Goal: Information Seeking & Learning: Learn about a topic

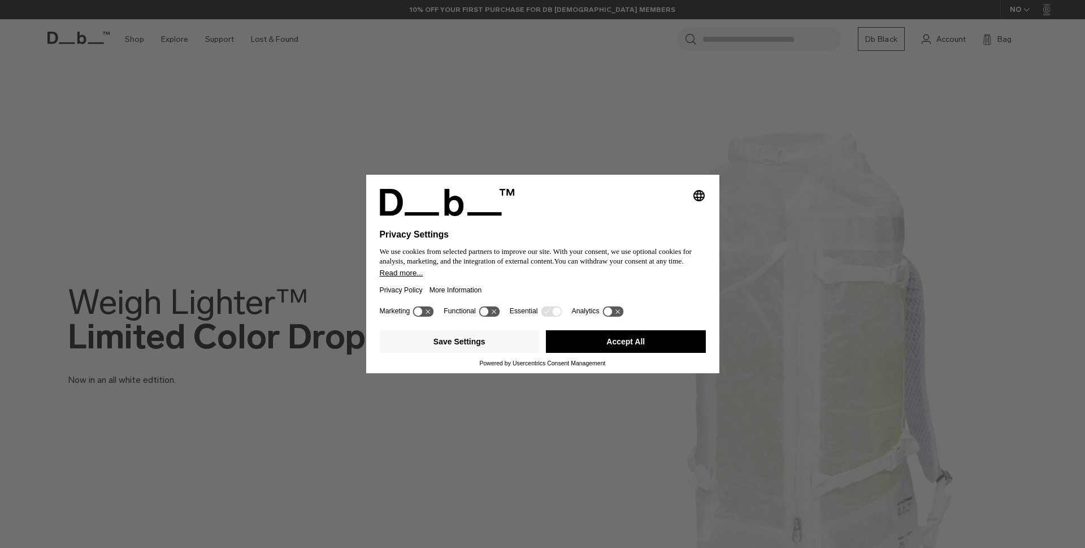
click at [565, 345] on button "Accept All" at bounding box center [626, 341] width 160 height 23
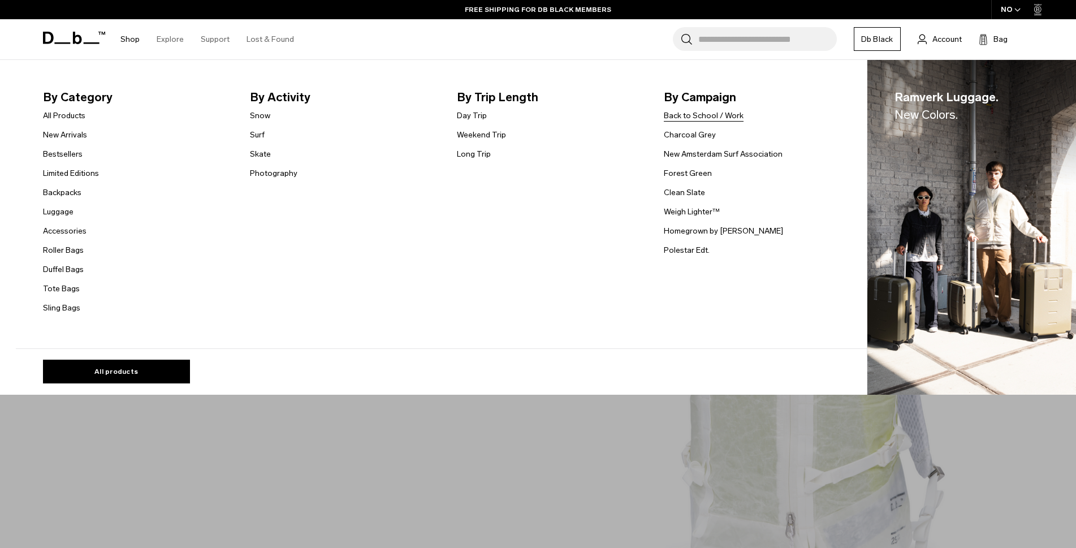
click at [693, 120] on link "Back to School / Work" at bounding box center [704, 116] width 80 height 12
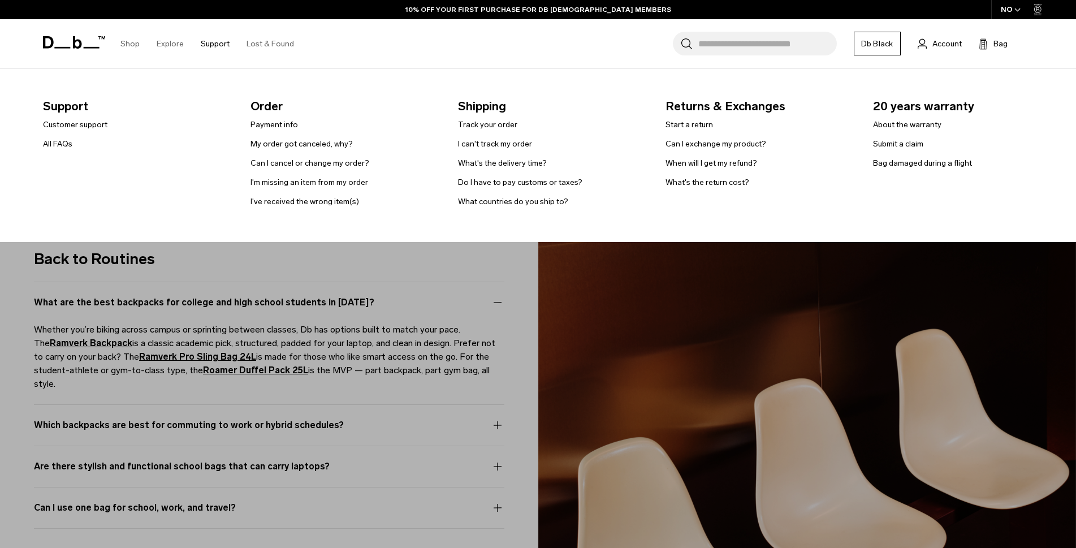
scroll to position [5765, 0]
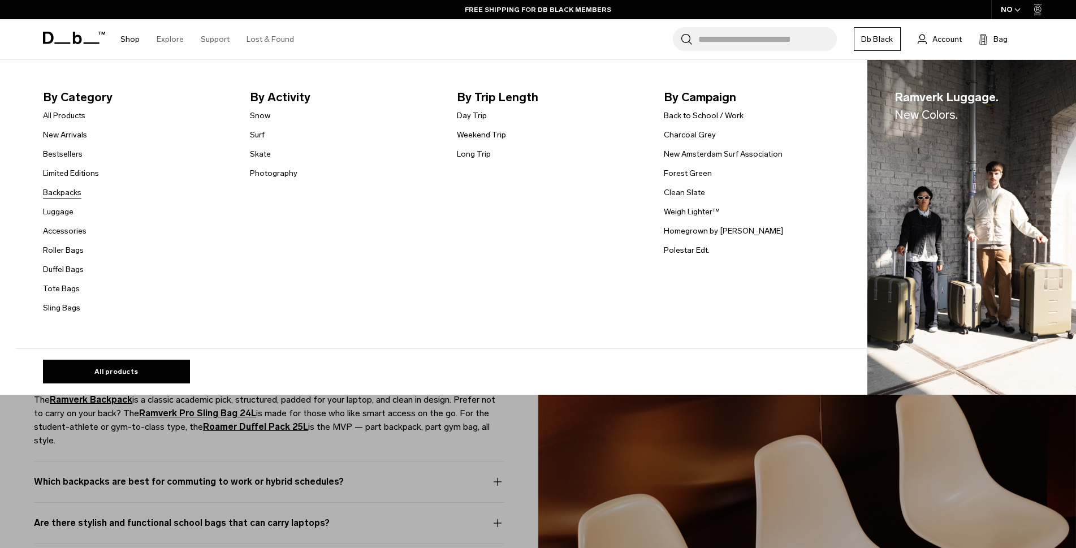
click at [68, 188] on link "Backpacks" at bounding box center [62, 193] width 38 height 12
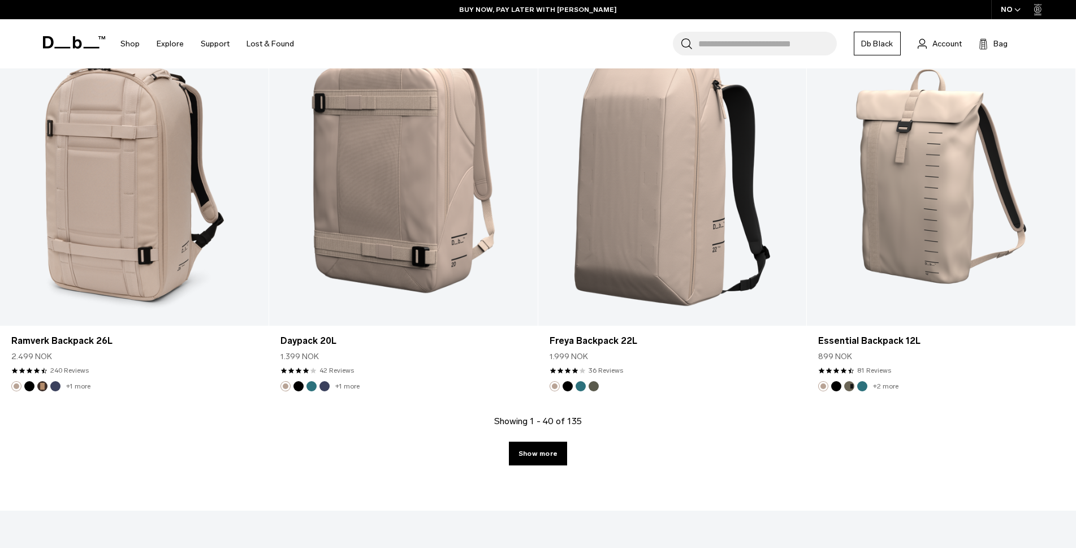
scroll to position [3900, 0]
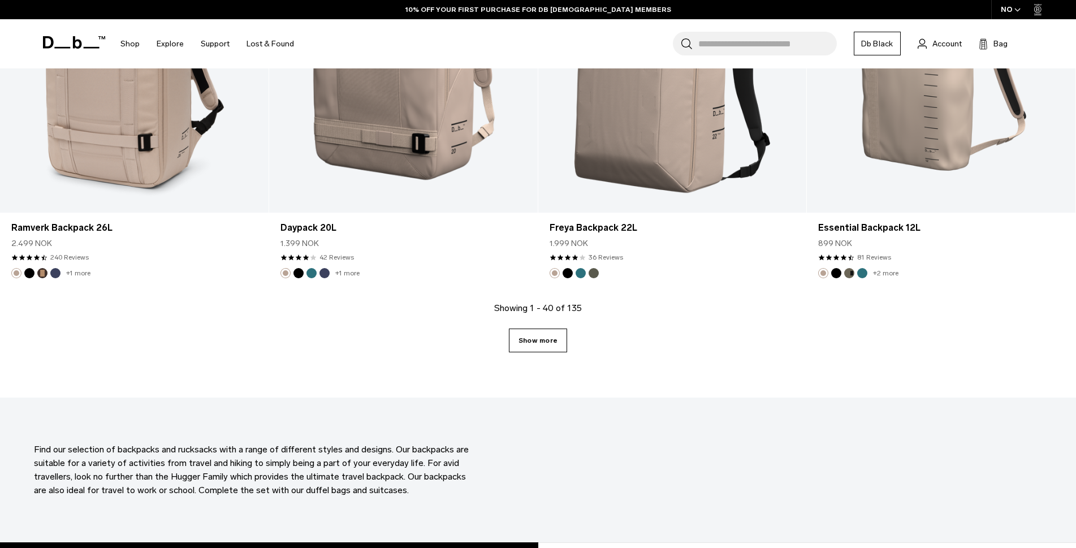
click at [559, 337] on link "Show more" at bounding box center [538, 340] width 58 height 24
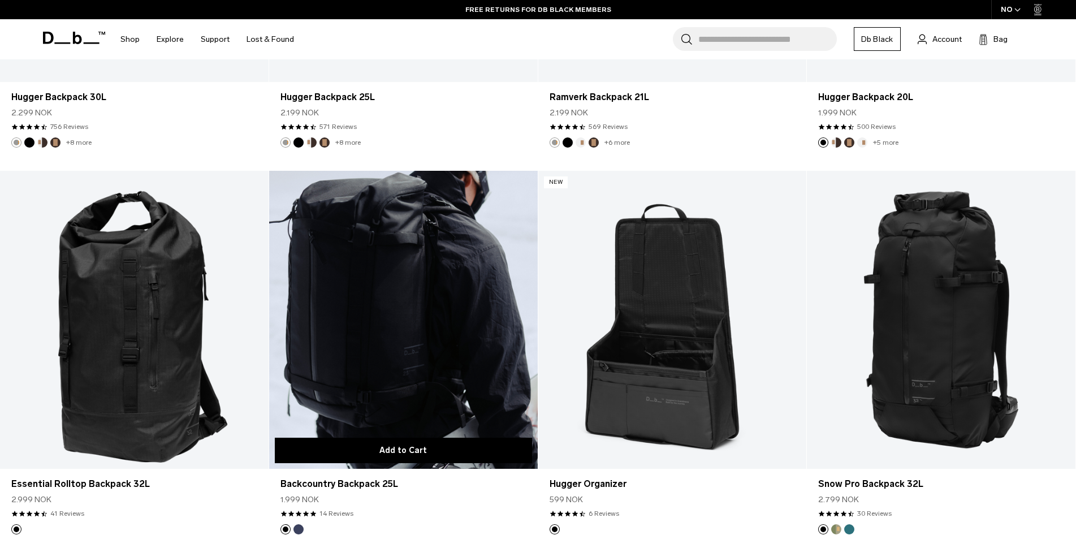
scroll to position [4861, 0]
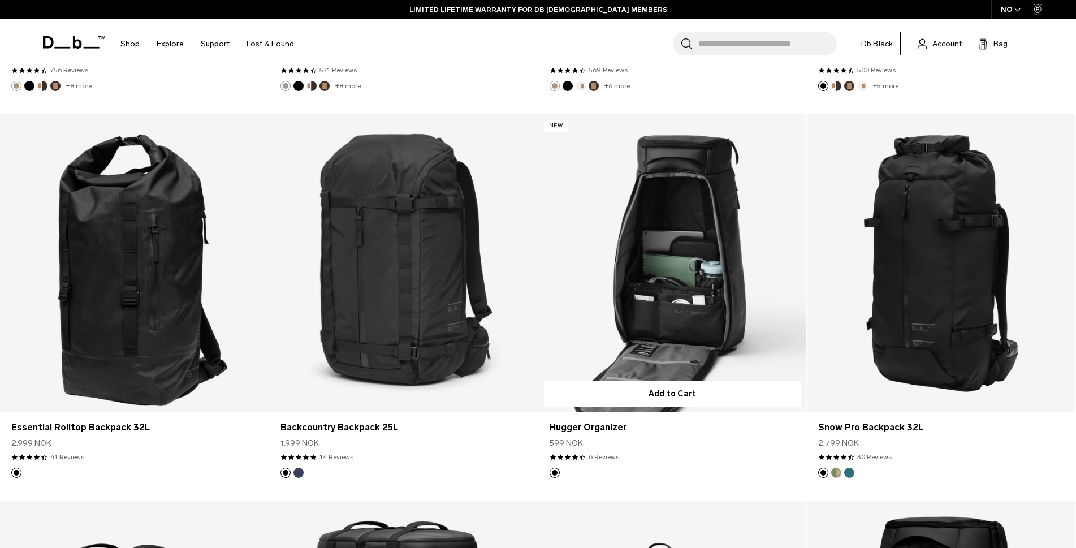
click at [620, 310] on link "Hugger Organizer" at bounding box center [672, 263] width 268 height 298
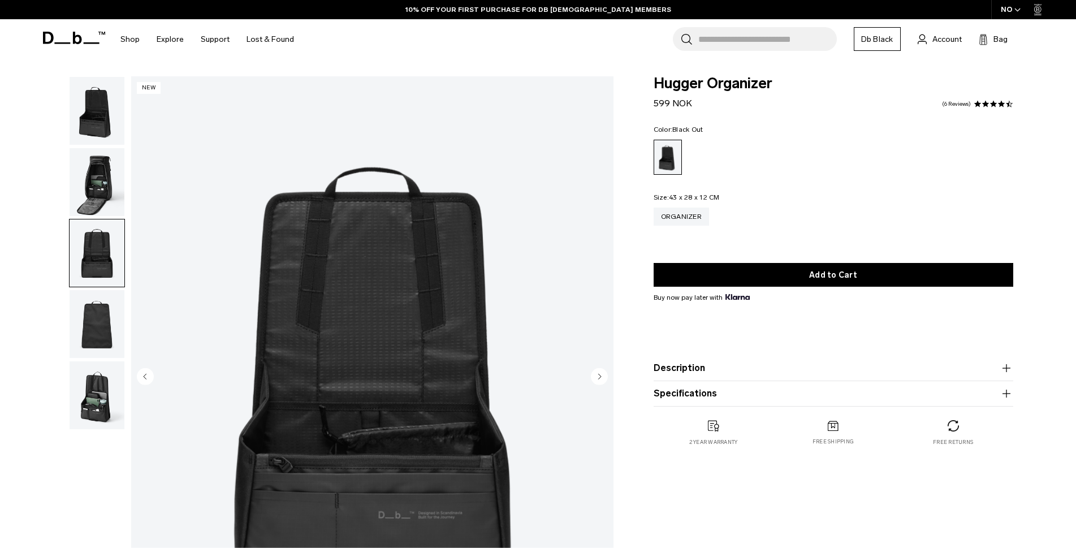
click at [93, 310] on img "button" at bounding box center [97, 324] width 55 height 68
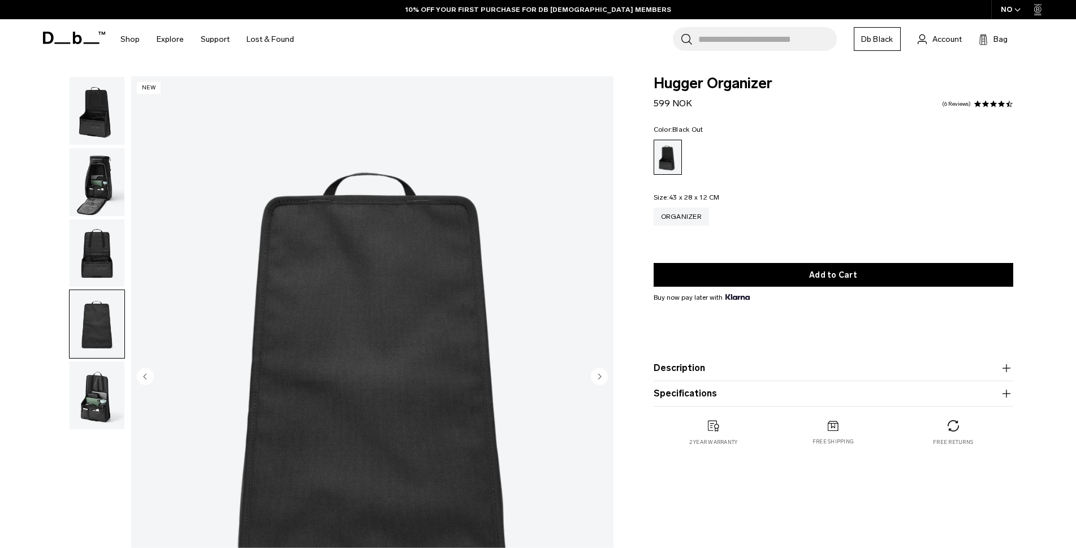
click at [84, 385] on img "button" at bounding box center [97, 395] width 55 height 68
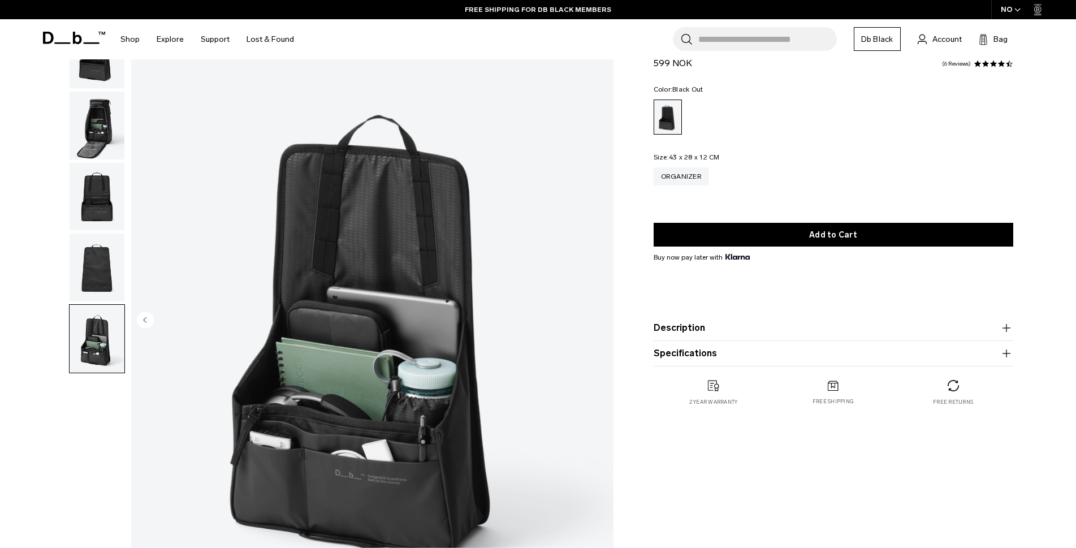
scroll to position [113, 0]
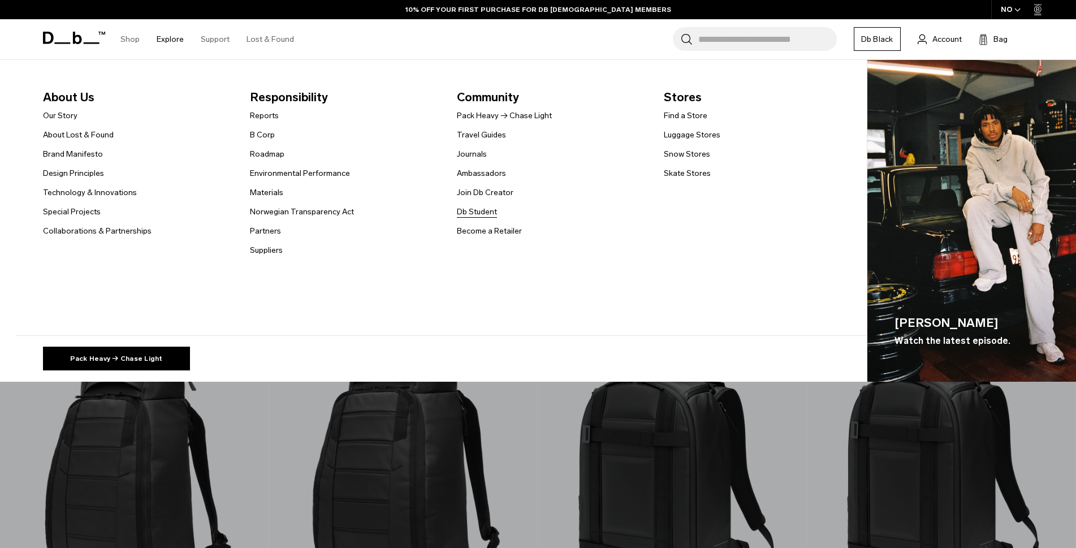
click at [484, 215] on link "Db Student" at bounding box center [477, 212] width 40 height 12
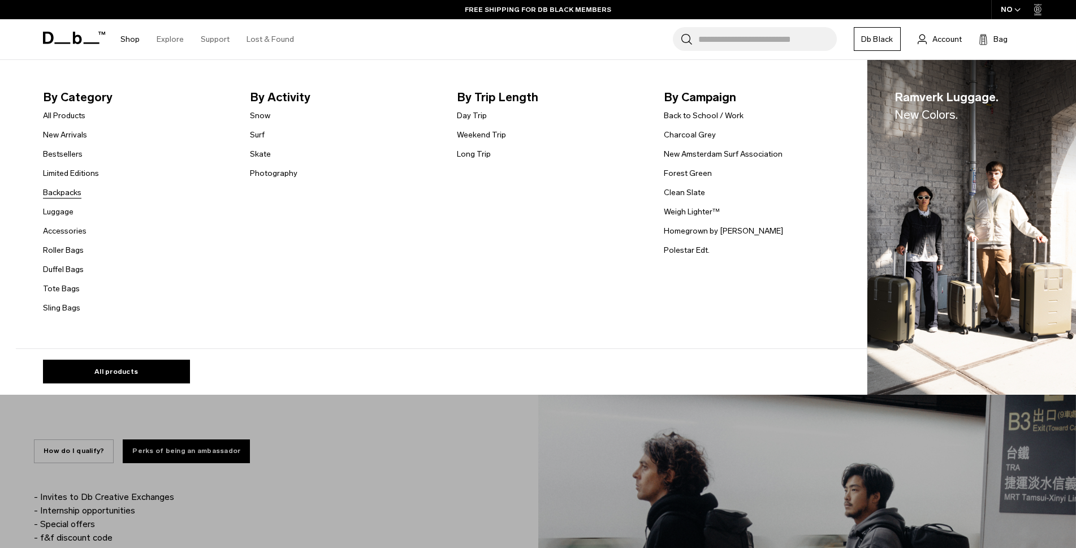
click at [76, 190] on link "Backpacks" at bounding box center [62, 193] width 38 height 12
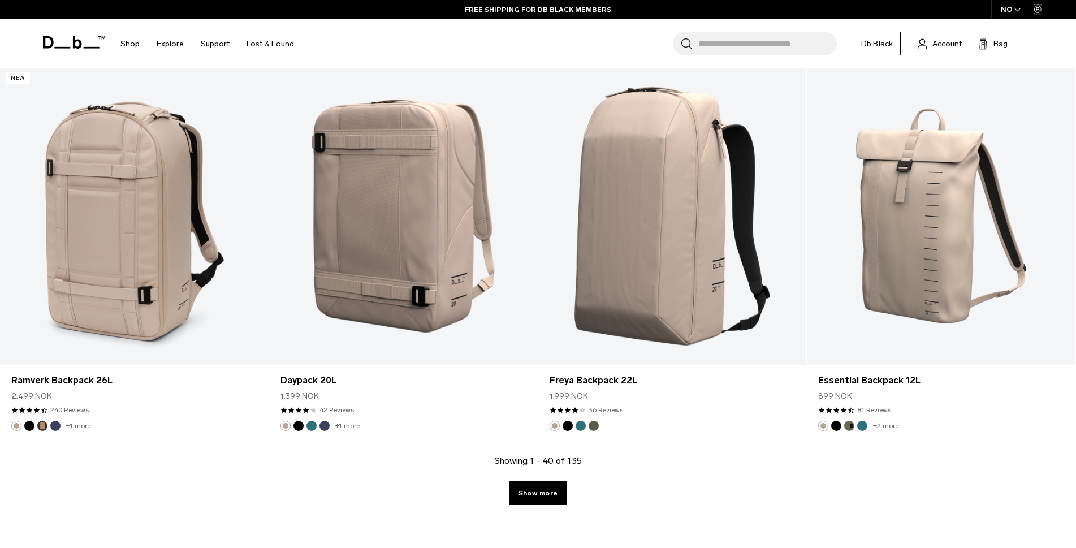
scroll to position [3861, 0]
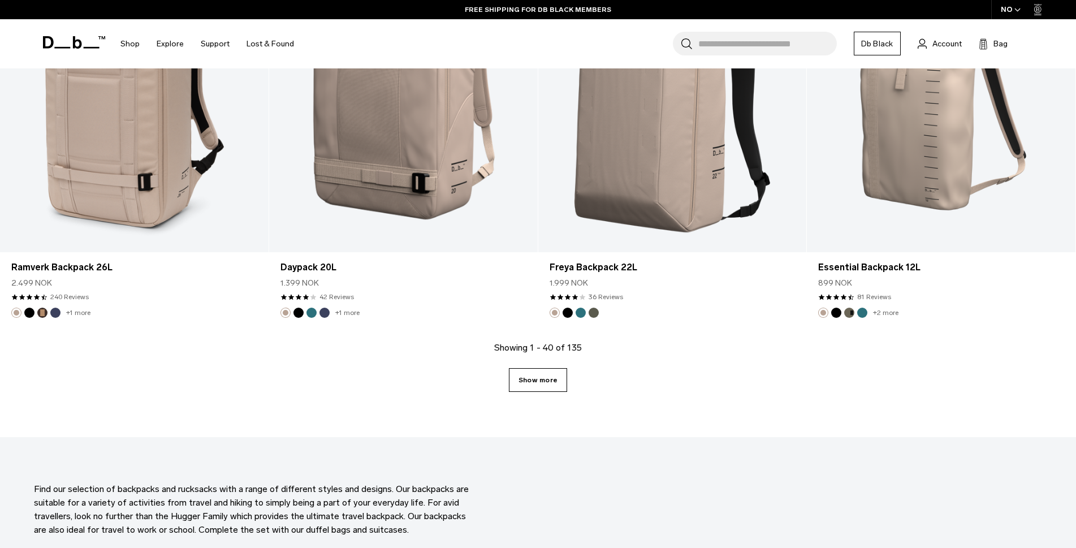
click at [536, 383] on link "Show more" at bounding box center [538, 380] width 58 height 24
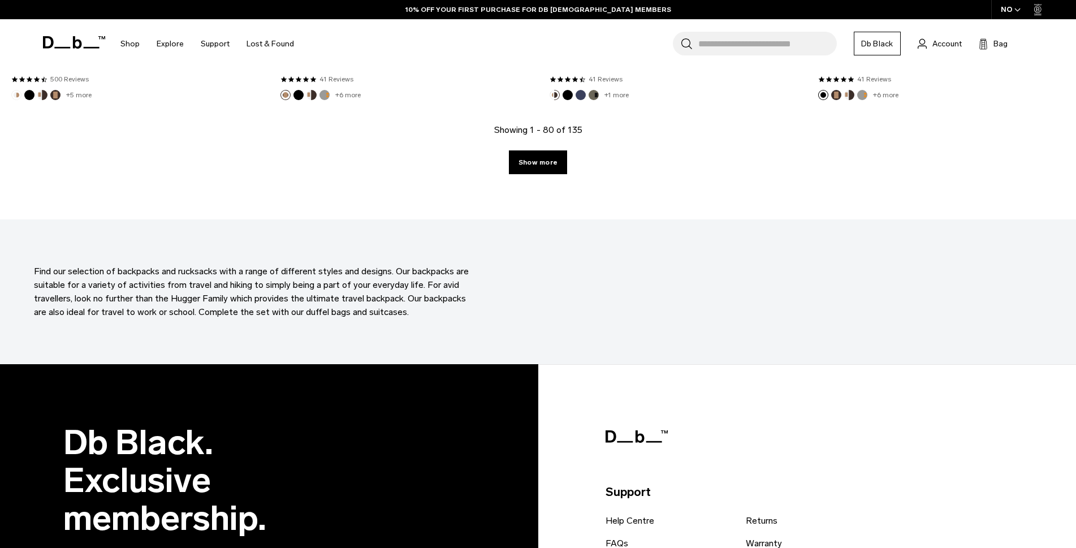
scroll to position [8004, 0]
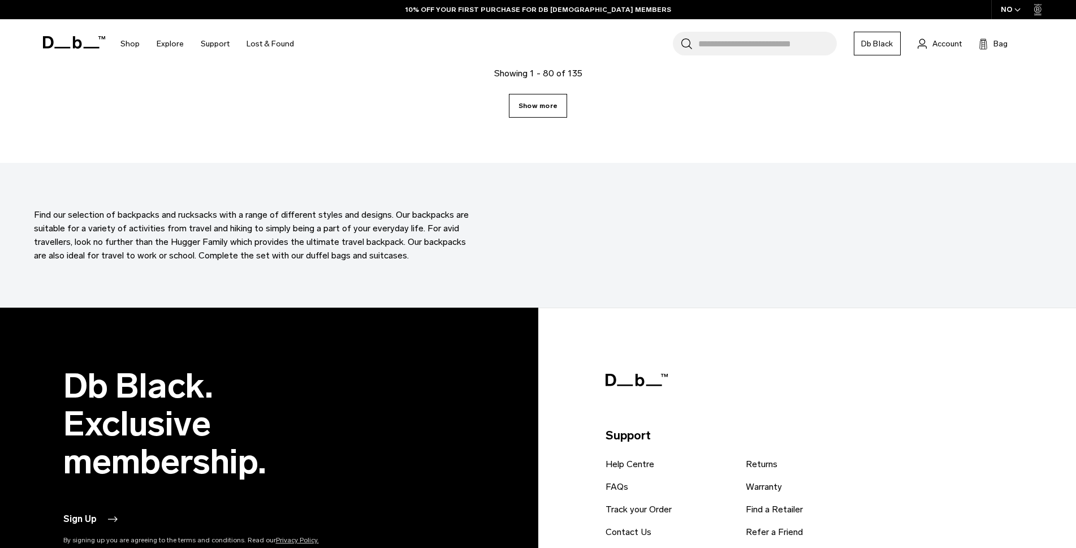
click at [515, 112] on link "Show more" at bounding box center [538, 106] width 58 height 24
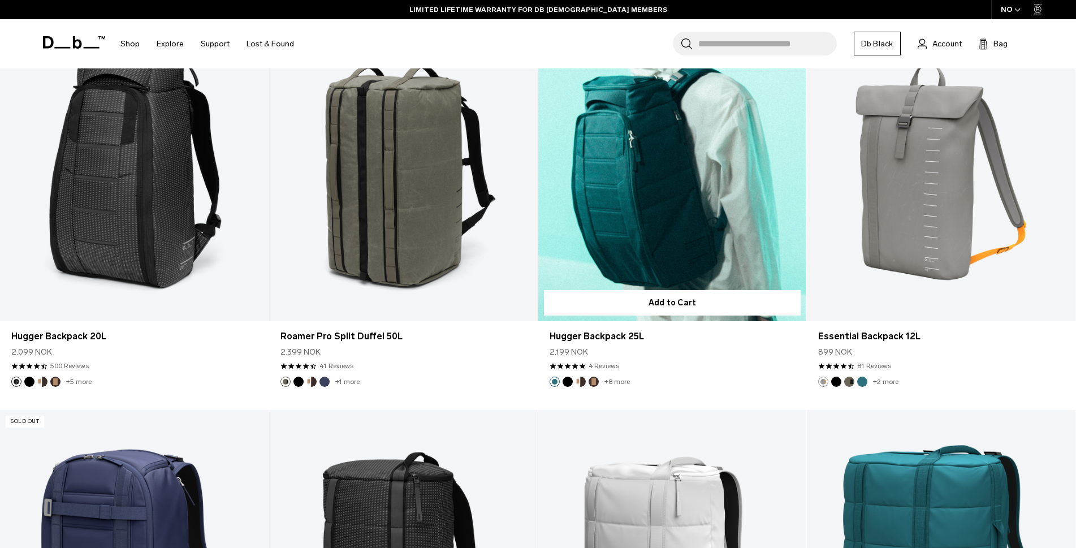
scroll to position [10265, 0]
